Goal: Navigation & Orientation: Find specific page/section

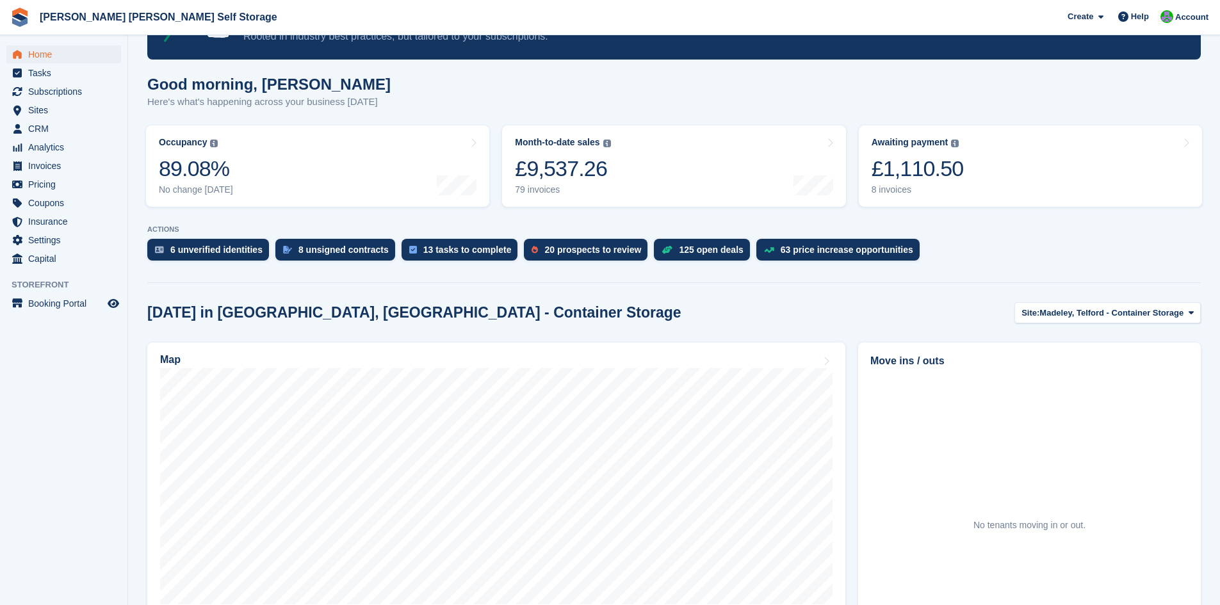
scroll to position [128, 0]
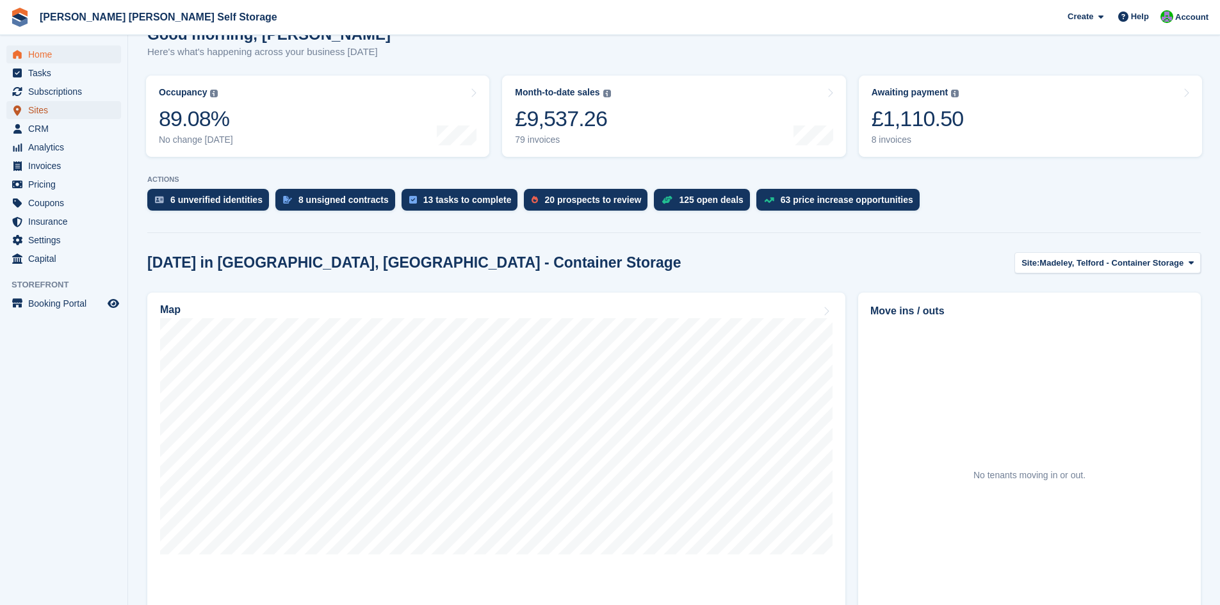
click at [33, 110] on span "Sites" at bounding box center [66, 110] width 77 height 18
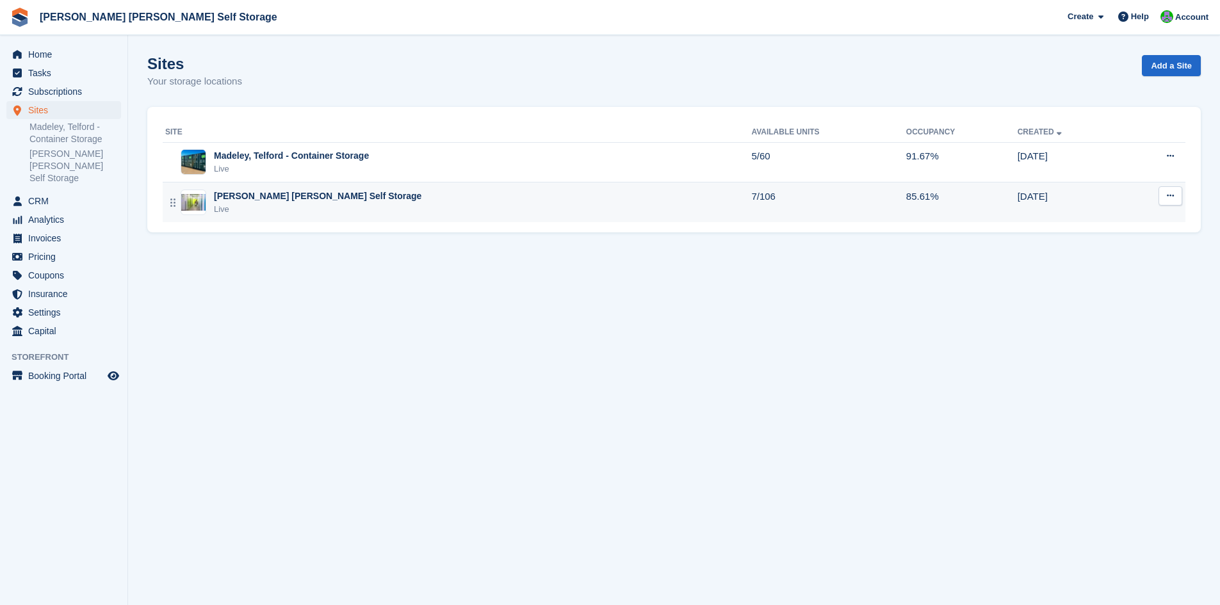
click at [359, 195] on div "[PERSON_NAME] [PERSON_NAME] Self Storage Live" at bounding box center [458, 203] width 586 height 26
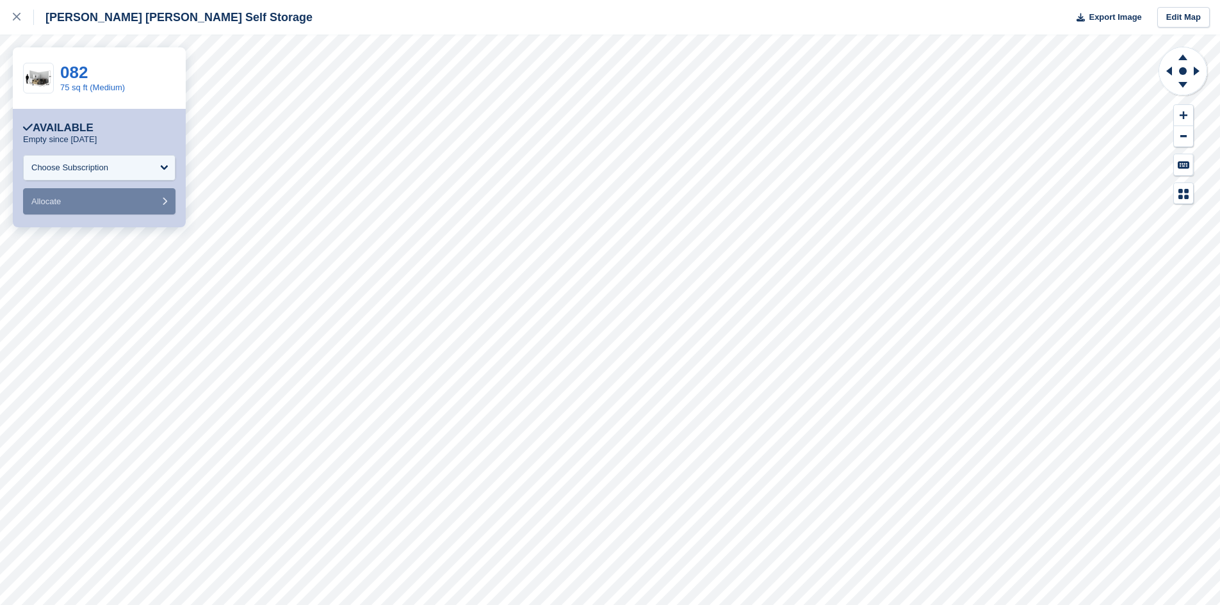
click at [1201, 156] on div at bounding box center [1183, 125] width 51 height 158
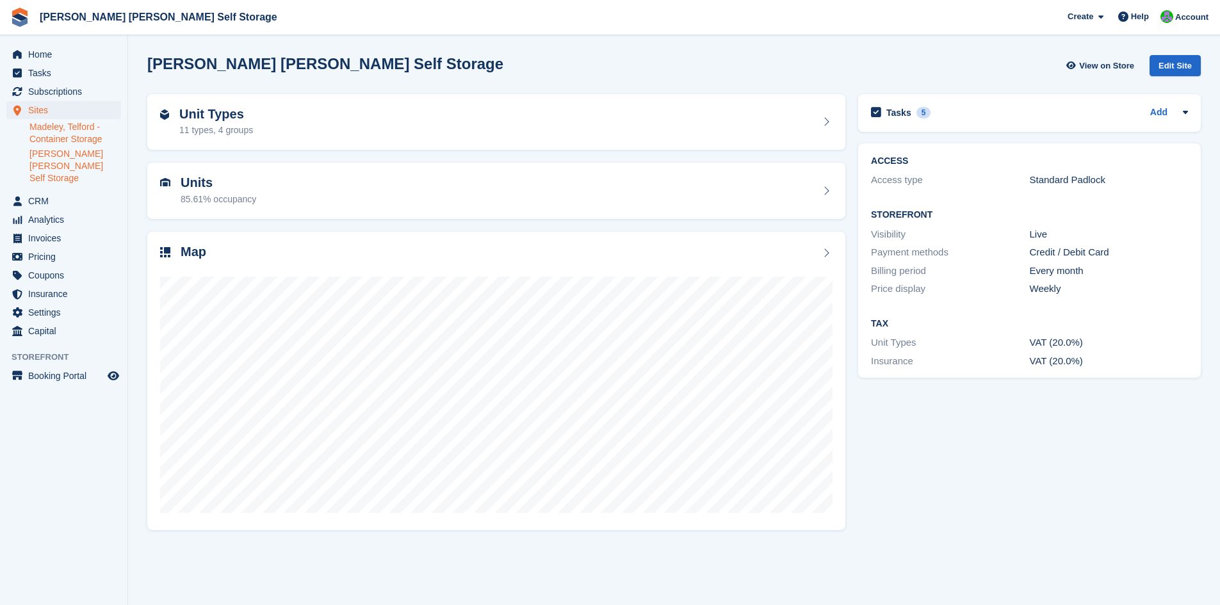
click at [65, 130] on link "Madeley, Telford - Container Storage" at bounding box center [75, 133] width 92 height 24
